Goal: Information Seeking & Learning: Learn about a topic

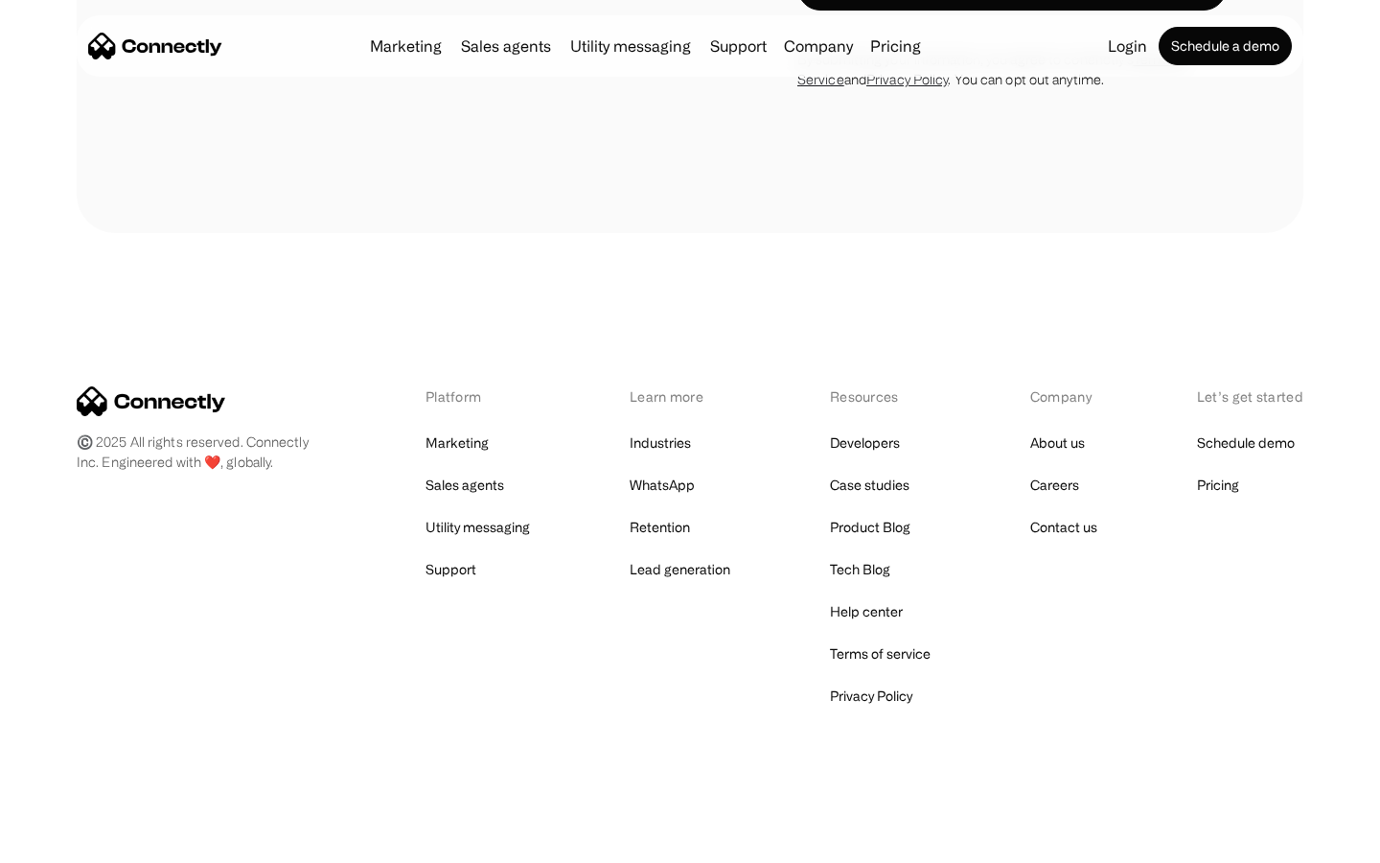
scroll to position [3242, 0]
